Goal: Information Seeking & Learning: Find specific page/section

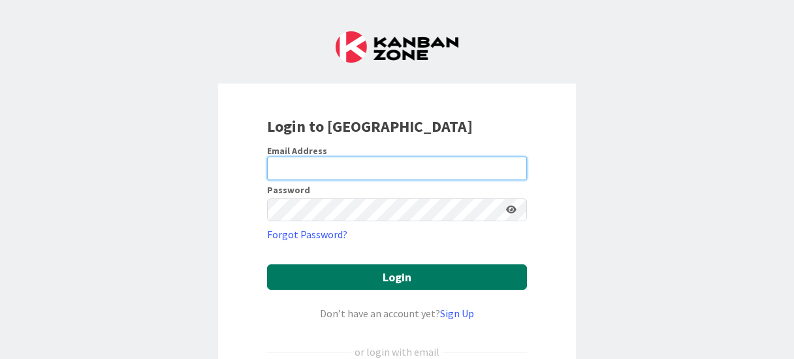
type input "[PERSON_NAME][EMAIL_ADDRESS][DOMAIN_NAME]"
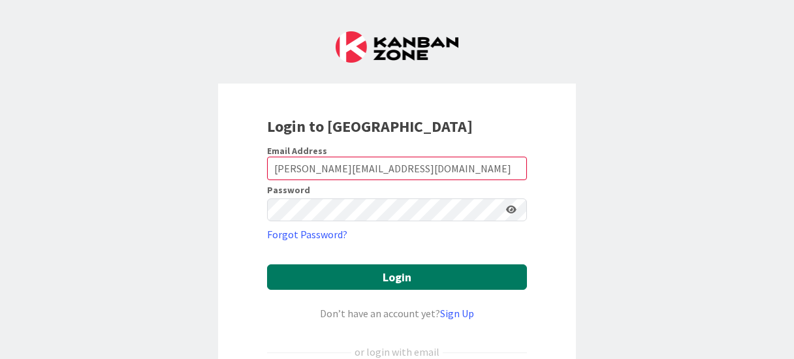
click at [388, 280] on button "Login" at bounding box center [397, 276] width 260 height 25
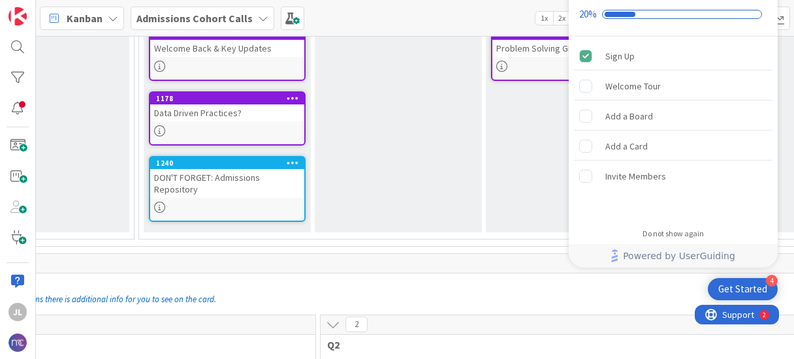
scroll to position [261, 436]
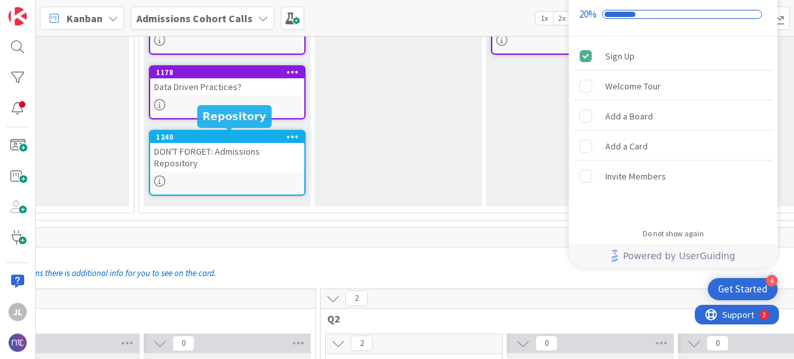
click at [234, 140] on div "1240" at bounding box center [230, 136] width 148 height 9
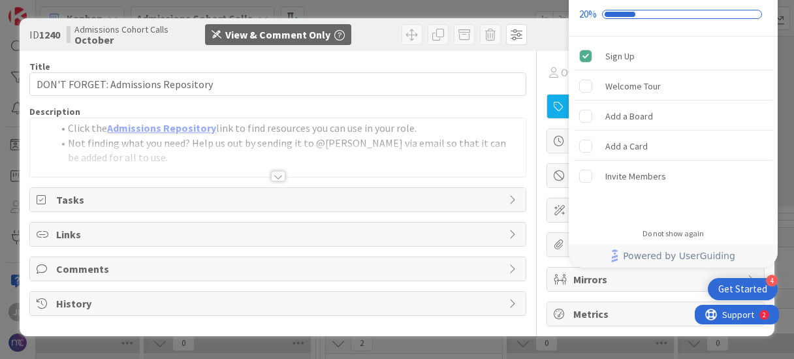
click at [279, 174] on div at bounding box center [278, 176] width 14 height 10
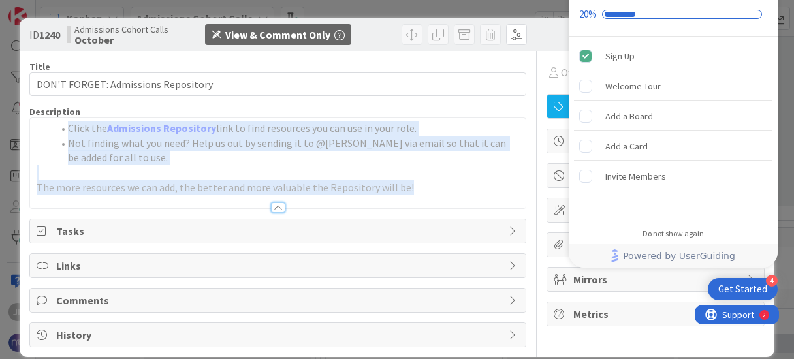
drag, startPoint x: 57, startPoint y: 125, endPoint x: 446, endPoint y: 194, distance: 395.2
click at [448, 194] on div "Description Click the Admissions Repository link to find resources you can use …" at bounding box center [277, 157] width 496 height 103
copy div "Click the Admissions Repository link to find resources you can use in your role…"
click at [145, 121] on link "Admissions Repository" at bounding box center [161, 127] width 109 height 13
click at [185, 151] on li "Not finding what you need? Help us out by sending it to @[PERSON_NAME] via emai…" at bounding box center [285, 150] width 466 height 29
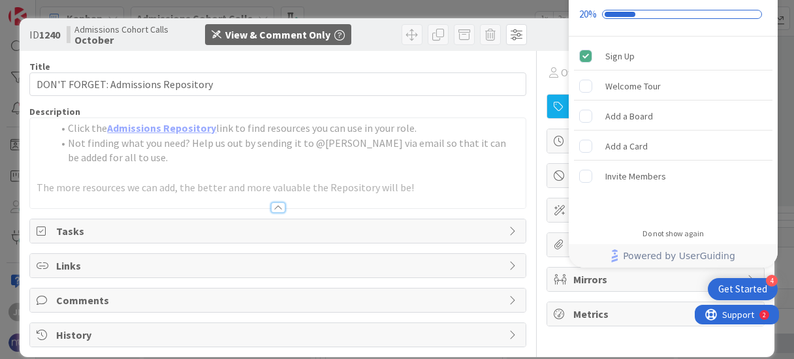
click at [271, 206] on div at bounding box center [278, 207] width 14 height 10
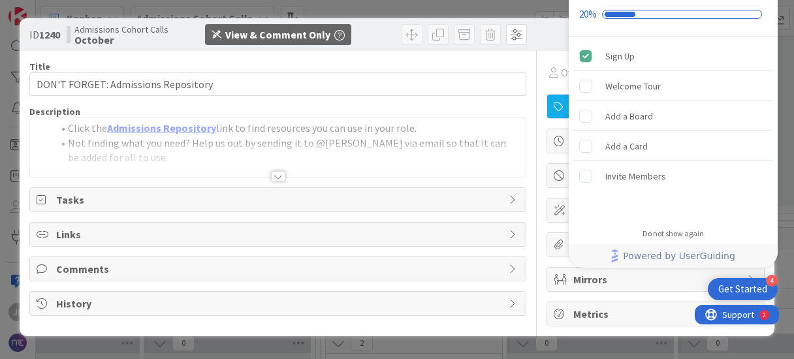
click at [268, 206] on span "Tasks" at bounding box center [278, 200] width 445 height 16
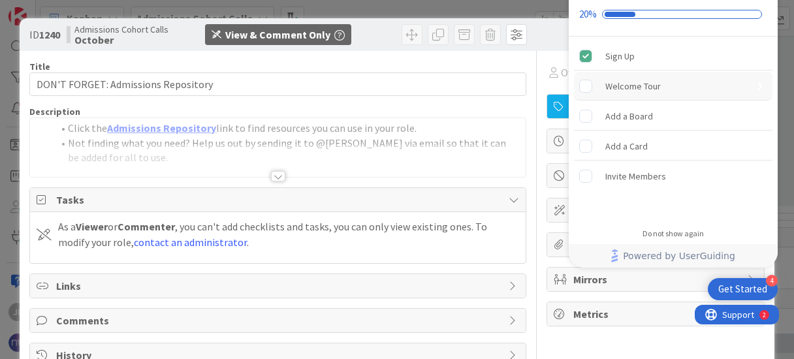
click at [715, 89] on div "Welcome Tour" at bounding box center [673, 86] width 198 height 29
